Goal: Task Accomplishment & Management: Manage account settings

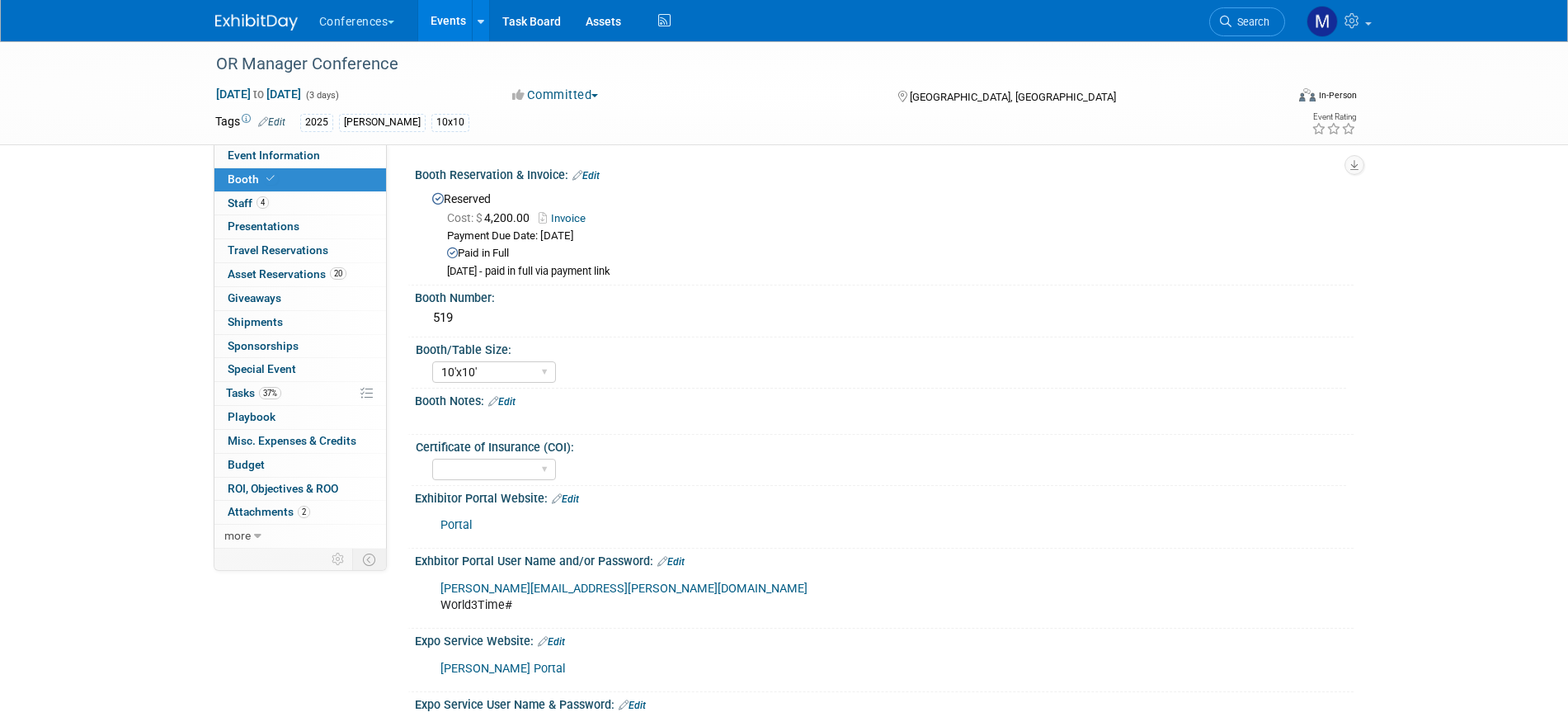
select select "10'x10'"
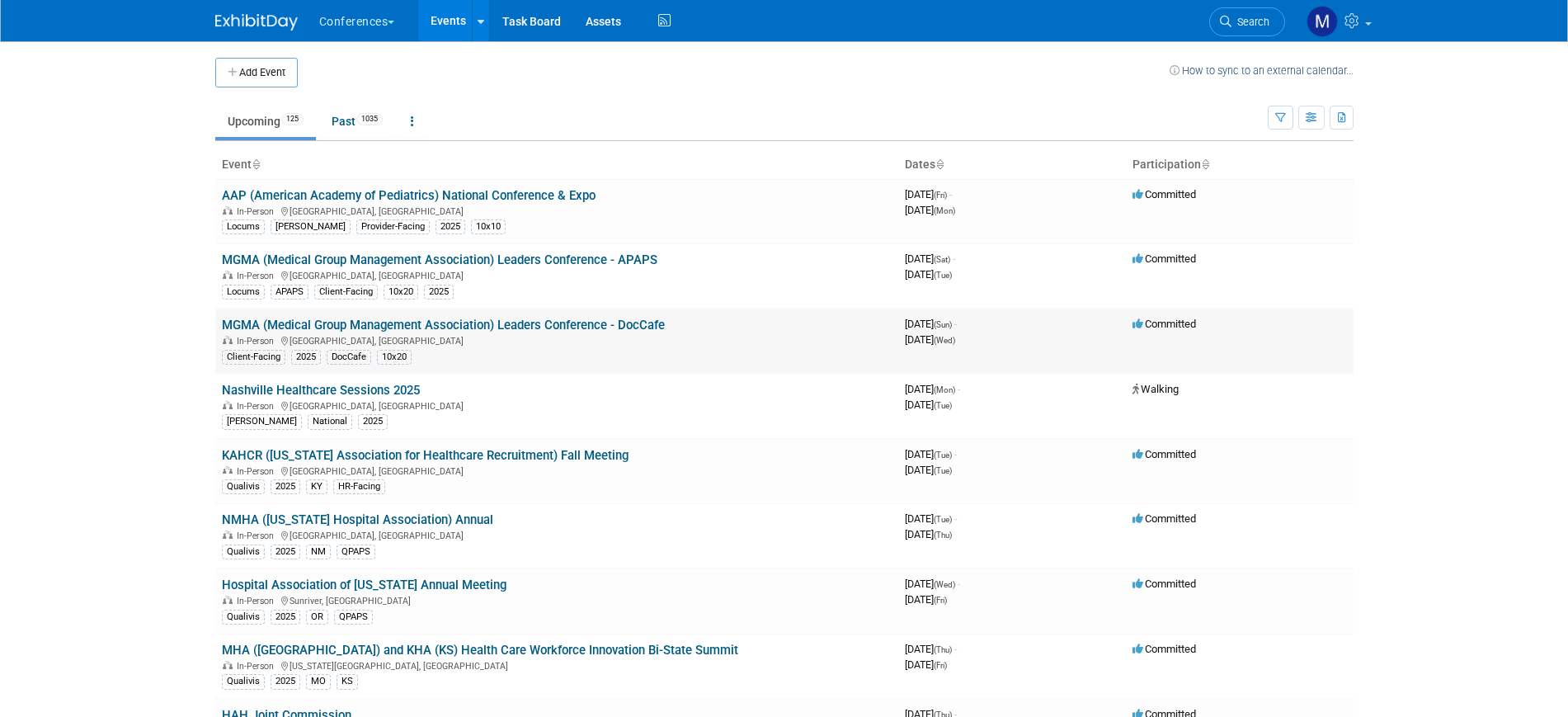
click at [617, 324] on link "MGMA (Medical Group Management Association) Leaders Conference - DocCafe" at bounding box center [443, 324] width 443 height 15
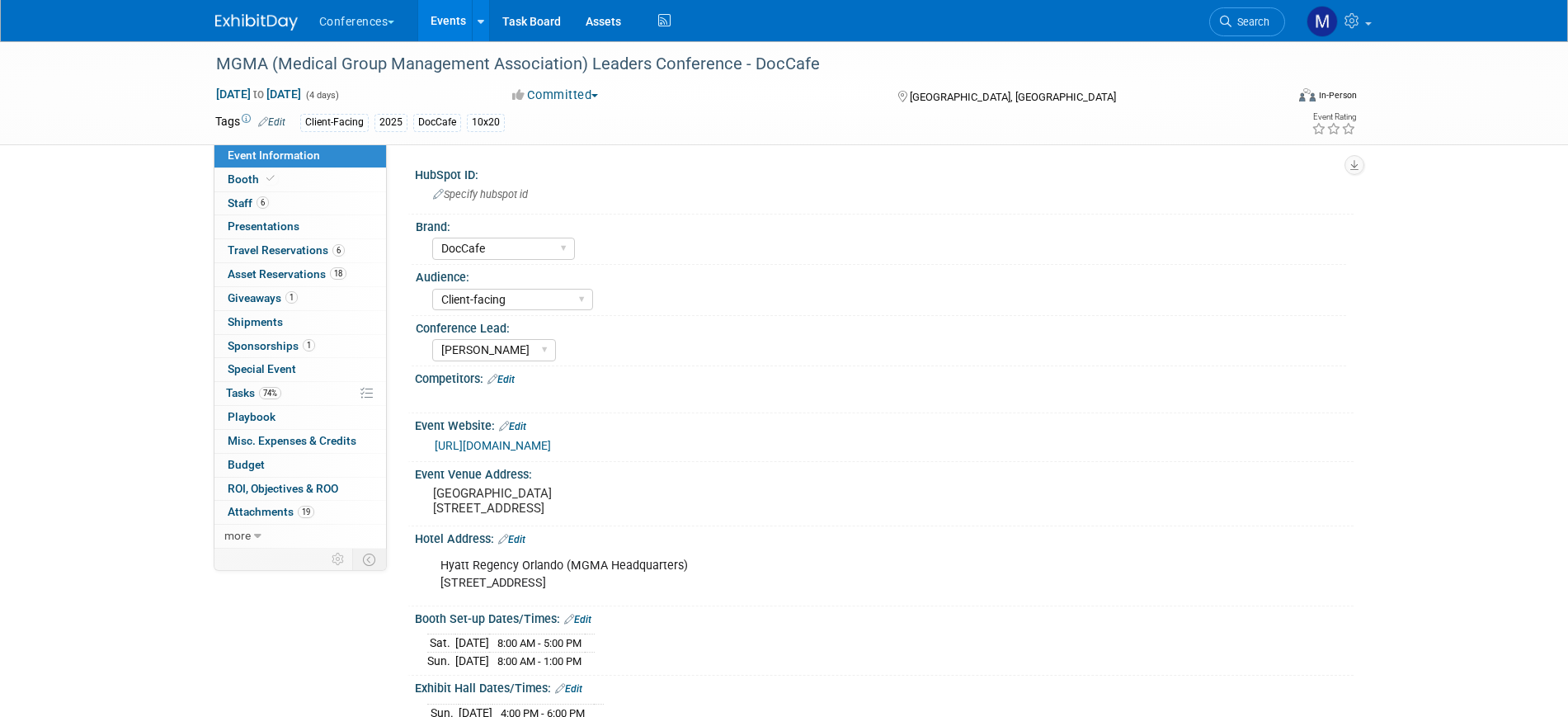
select select "DocCafe"
select select "Client-facing"
select select "[PERSON_NAME]"
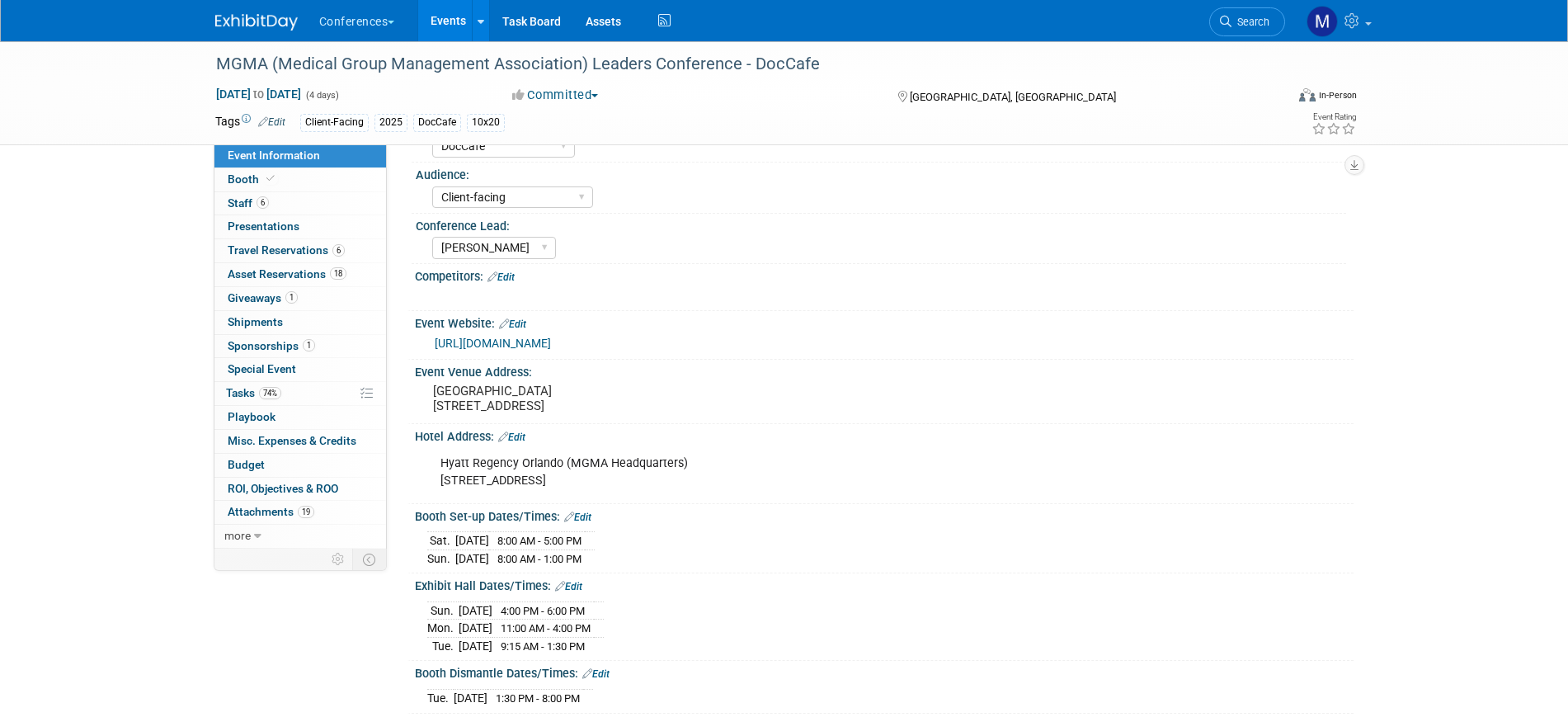
scroll to position [103, 0]
